Goal: Transaction & Acquisition: Purchase product/service

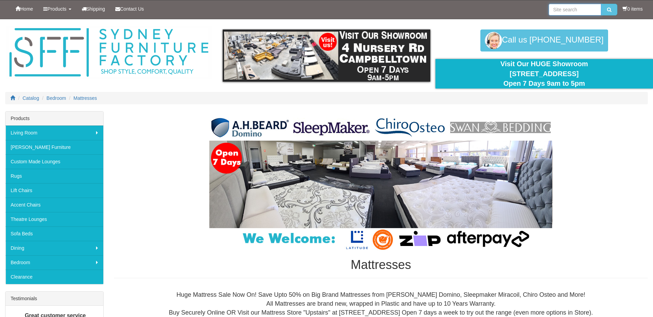
click at [561, 10] on input "search" at bounding box center [575, 10] width 53 height 12
type input "ah beard"
click at [607, 10] on icon "submit" at bounding box center [609, 9] width 4 height 5
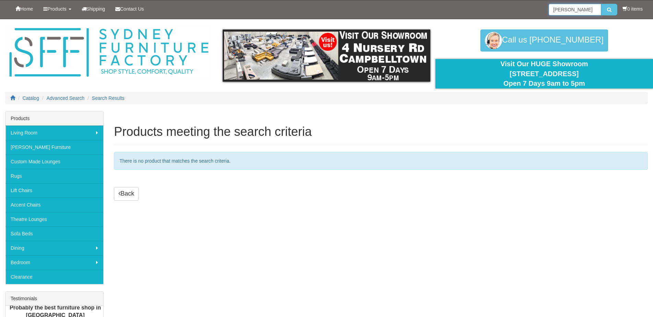
drag, startPoint x: 571, startPoint y: 8, endPoint x: 526, endPoint y: 6, distance: 44.7
click at [526, 6] on div "Home Products Living Room [GEOGRAPHIC_DATA] Sofas Australian Made Lounges Corne…" at bounding box center [326, 9] width 643 height 19
type input "[PERSON_NAME]"
click at [608, 9] on icon "submit" at bounding box center [609, 9] width 4 height 5
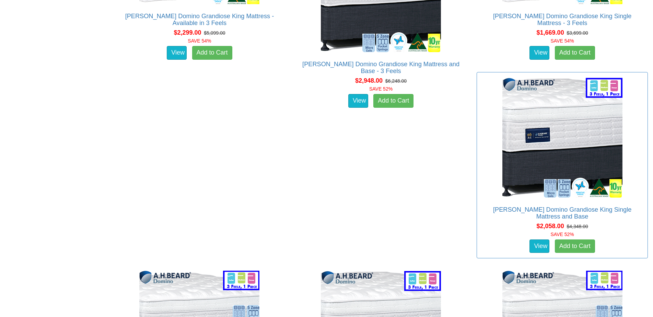
scroll to position [618, 0]
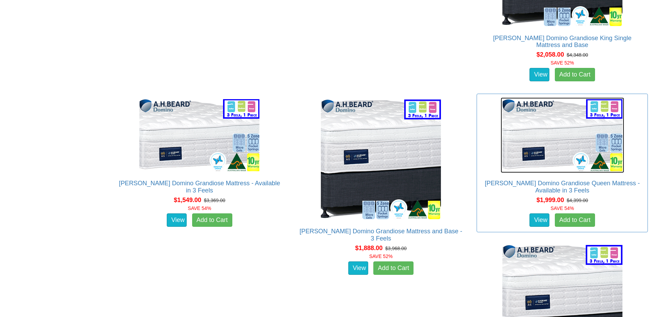
click at [564, 137] on img at bounding box center [563, 136] width 124 height 76
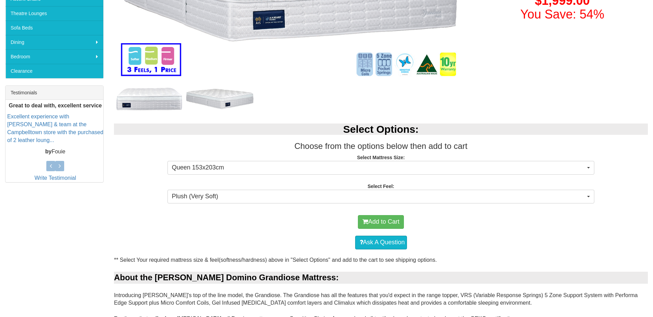
scroll to position [240, 0]
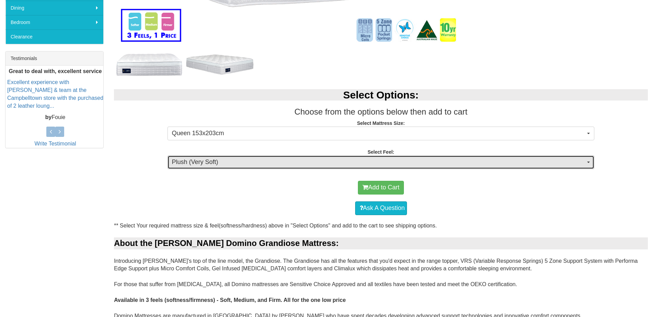
click at [585, 162] on span "Plush (Very Soft)" at bounding box center [379, 162] width 414 height 9
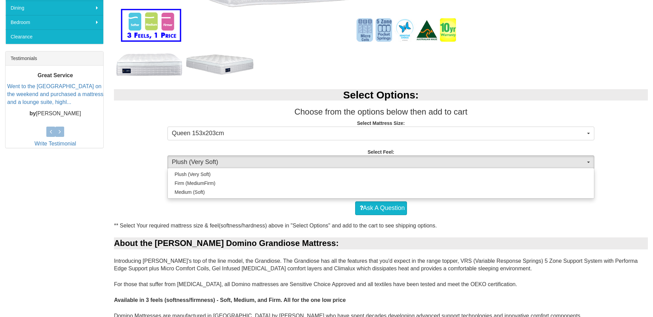
click at [599, 120] on p "Select Mattress Size: Queen 153x203cm Queen 153x203cm Queen 153x203cm" at bounding box center [381, 129] width 534 height 19
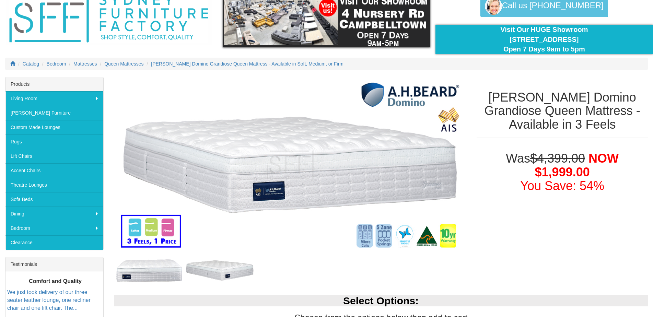
scroll to position [0, 0]
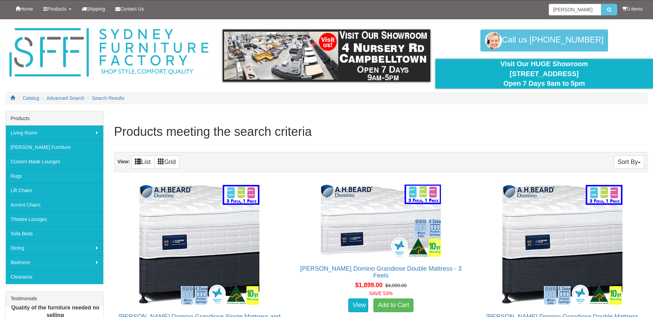
scroll to position [618, 0]
